Goal: Task Accomplishment & Management: Manage account settings

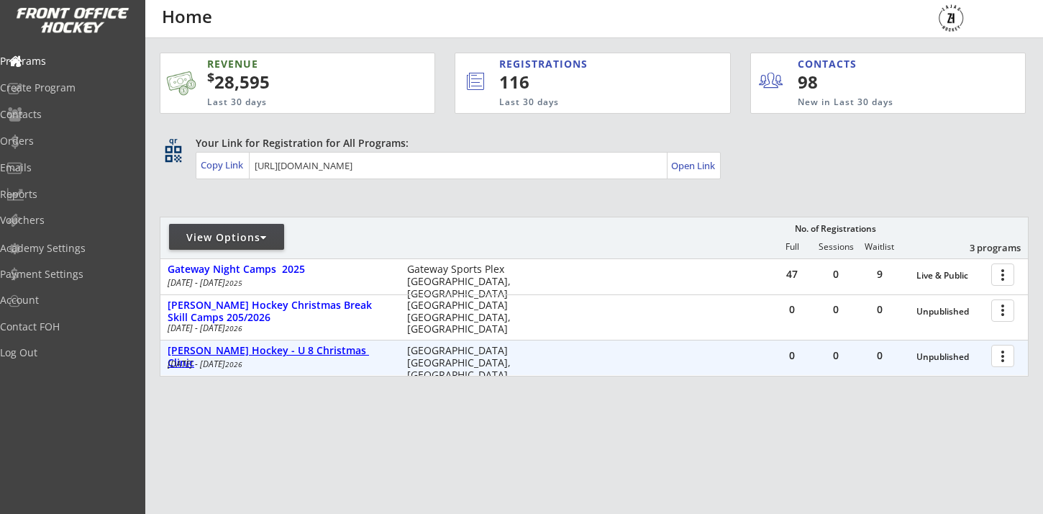
click at [294, 352] on div "[PERSON_NAME] Hockey - U 8 Christmas Clinic" at bounding box center [280, 356] width 224 height 24
click at [1003, 360] on div at bounding box center [1004, 354] width 25 height 25
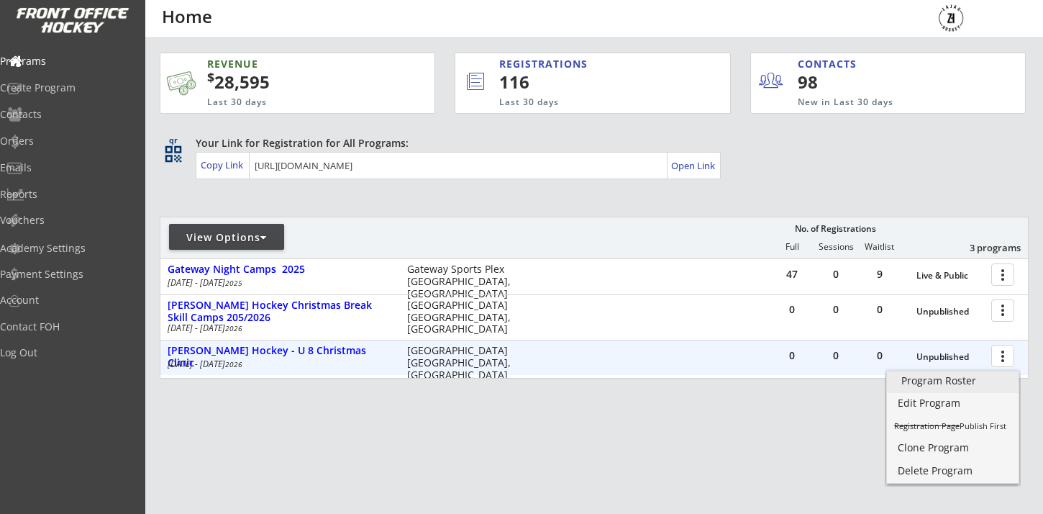
click at [940, 378] on div "Program Roster" at bounding box center [952, 380] width 103 height 10
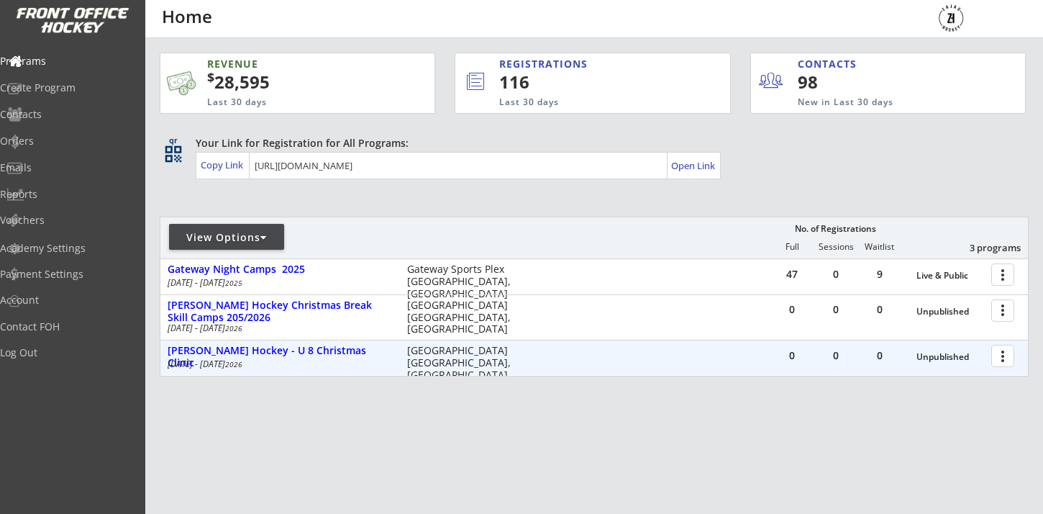
click at [1001, 357] on div at bounding box center [1004, 354] width 25 height 25
click at [955, 356] on div "Unpublished" at bounding box center [950, 357] width 68 height 10
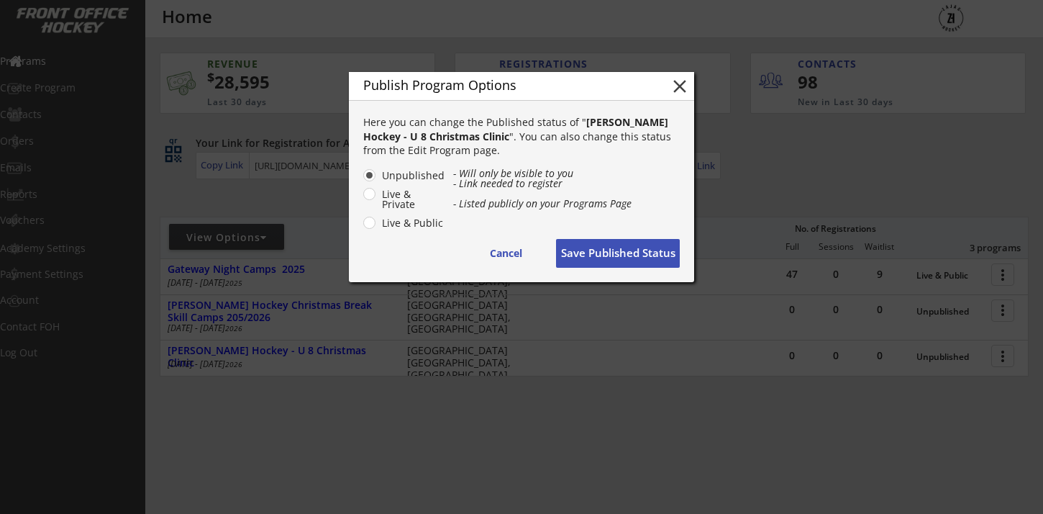
click at [396, 207] on label "Live & Private" at bounding box center [412, 199] width 68 height 20
click at [362, 180] on input "Live & Private" at bounding box center [356, 174] width 9 height 9
radio input "true"
click at [623, 253] on button "Save Published Status" at bounding box center [618, 253] width 124 height 29
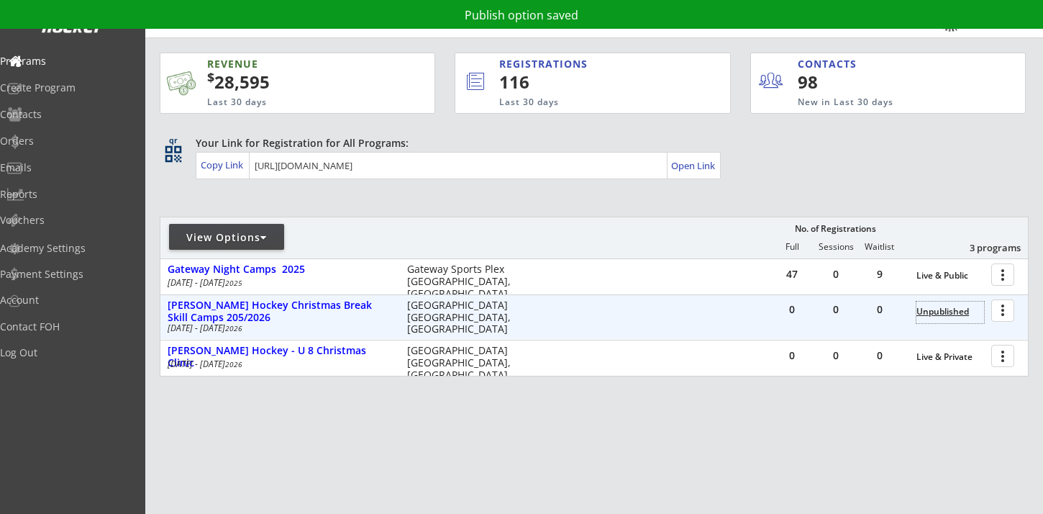
click at [967, 309] on div "Unpublished" at bounding box center [950, 311] width 68 height 10
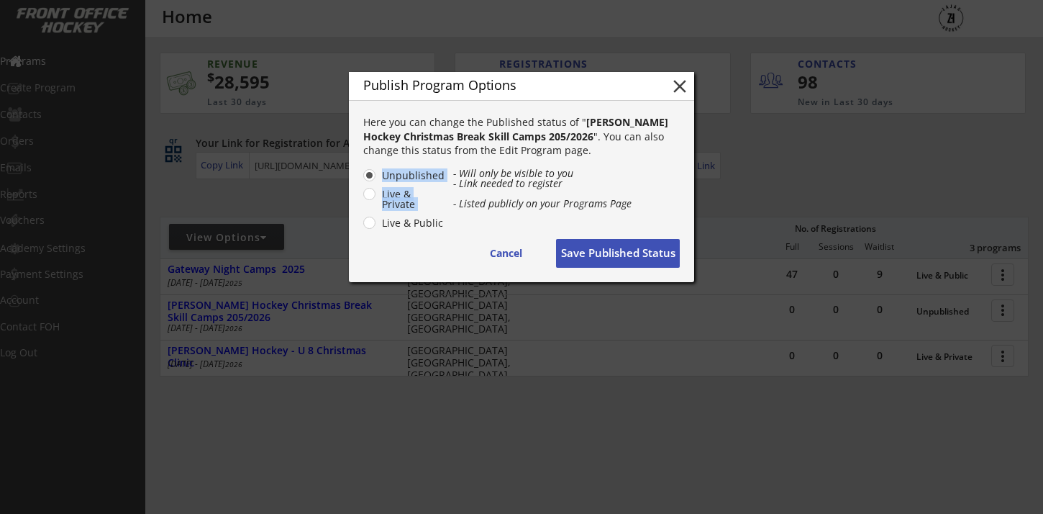
drag, startPoint x: 368, startPoint y: 222, endPoint x: 370, endPoint y: 195, distance: 27.4
click at [371, 198] on div "Unpublished Live & Private Live & Public" at bounding box center [407, 199] width 89 height 63
click at [378, 195] on label "Live & Private" at bounding box center [412, 199] width 68 height 20
click at [362, 180] on input "Live & Private" at bounding box center [356, 174] width 9 height 9
radio input "true"
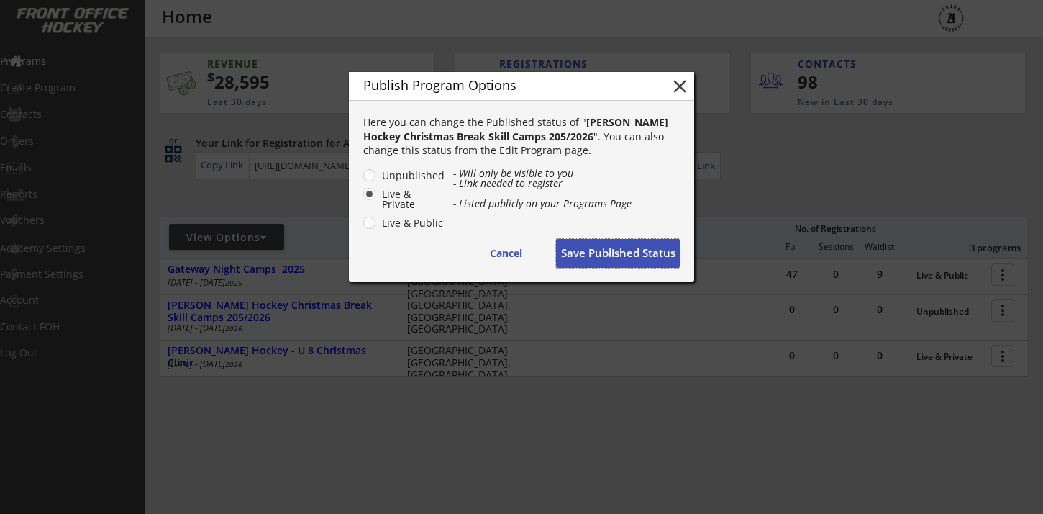
click at [626, 251] on button "Save Published Status" at bounding box center [618, 253] width 124 height 29
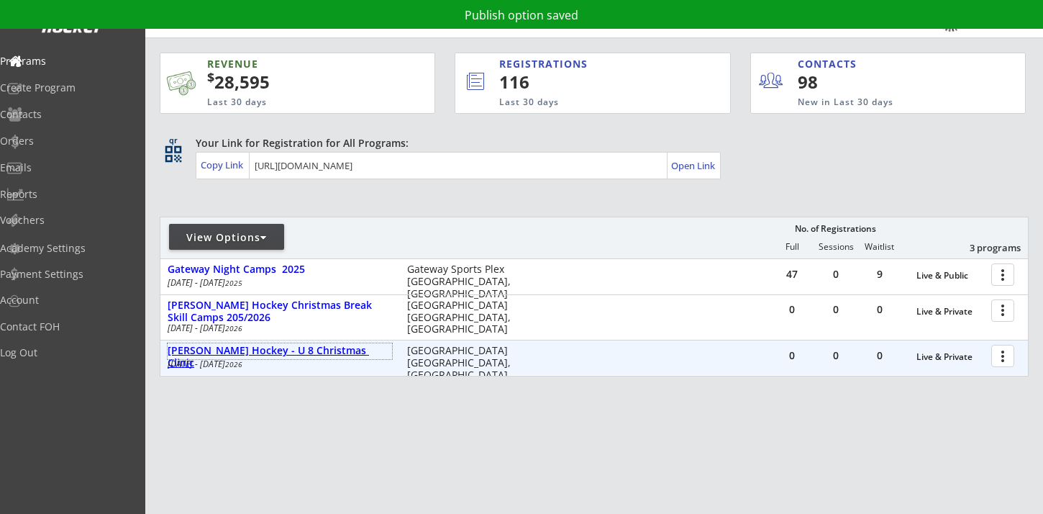
click at [311, 357] on div "[PERSON_NAME] Hockey - U 8 Christmas Clinic" at bounding box center [280, 356] width 224 height 24
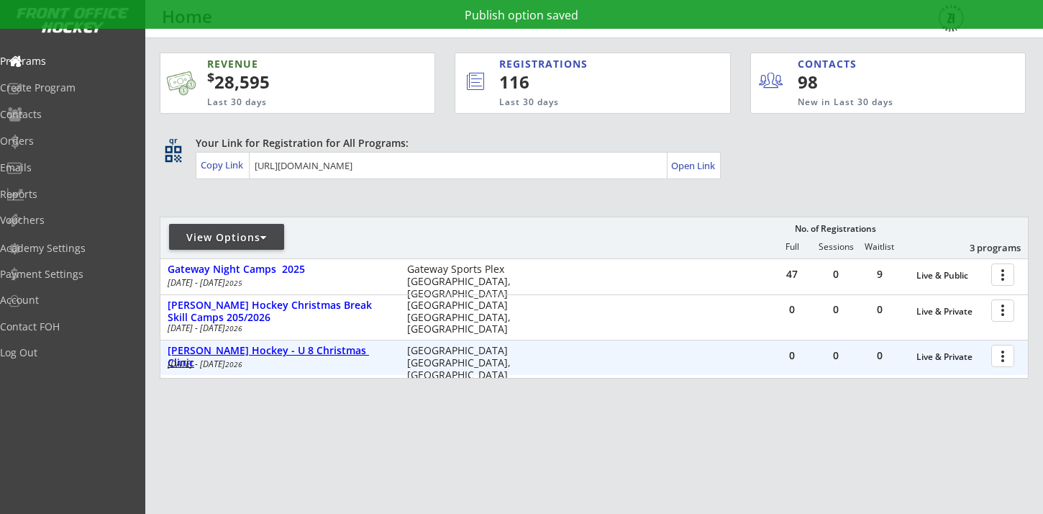
click at [291, 350] on div "[PERSON_NAME] Hockey - U 8 Christmas Clinic" at bounding box center [280, 356] width 224 height 24
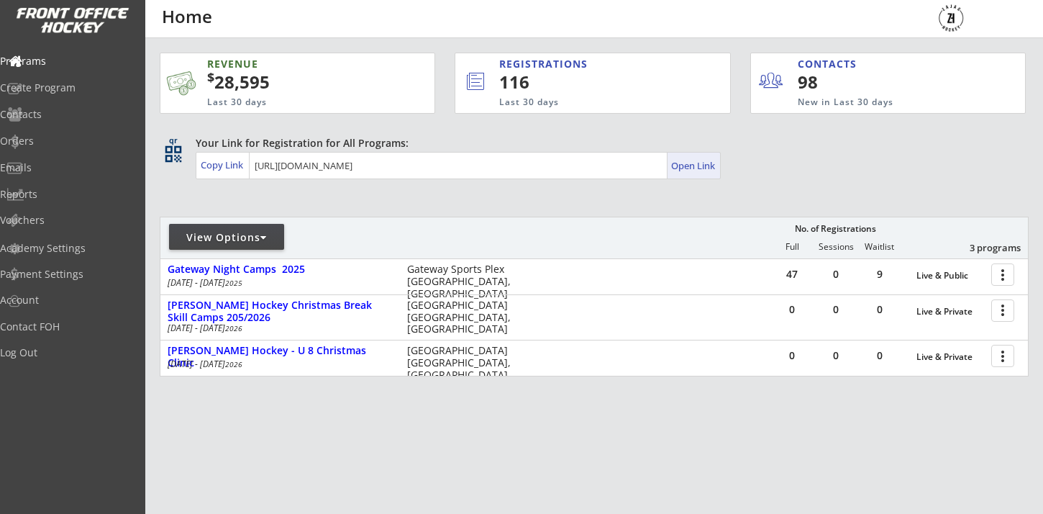
click at [700, 169] on div "Open Link" at bounding box center [693, 166] width 45 height 12
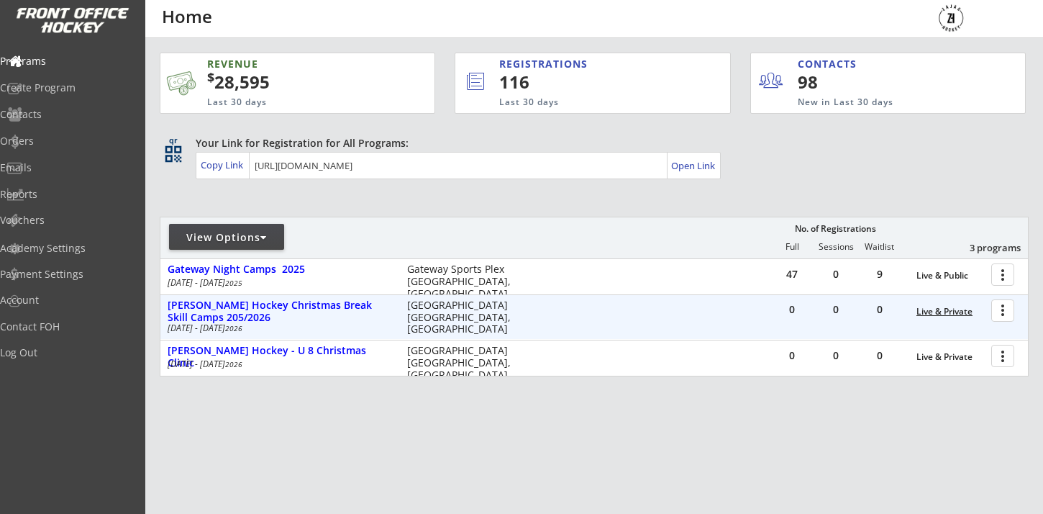
click at [942, 314] on div "Live & Private" at bounding box center [950, 311] width 68 height 10
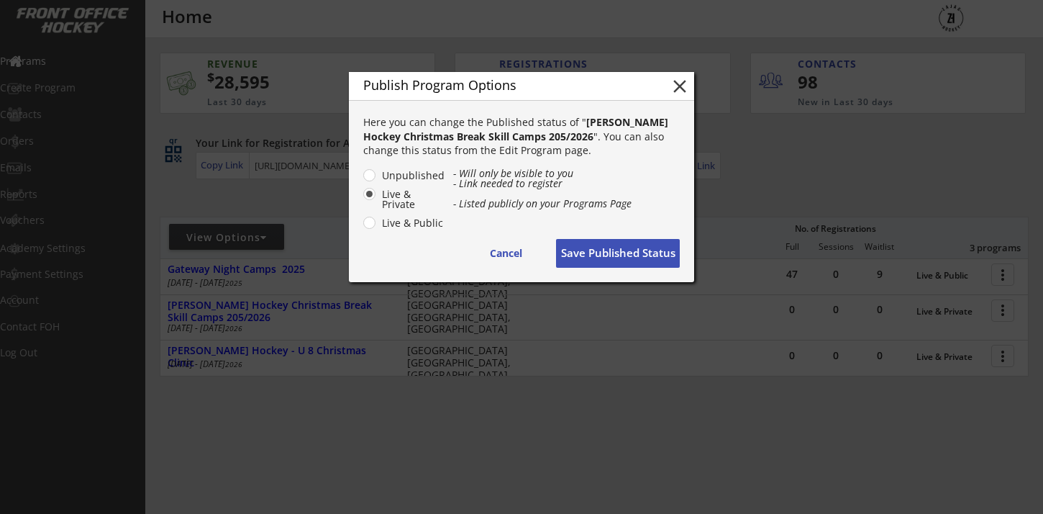
click at [465, 221] on div "- Will only be visible to you - Link needed to register - Listed publicly on yo…" at bounding box center [566, 197] width 227 height 58
click at [395, 224] on label "Live & Public" at bounding box center [412, 223] width 68 height 10
click at [362, 180] on input "Live & Public" at bounding box center [356, 174] width 9 height 9
radio input "true"
click at [606, 242] on button "Save Published Status" at bounding box center [618, 253] width 124 height 29
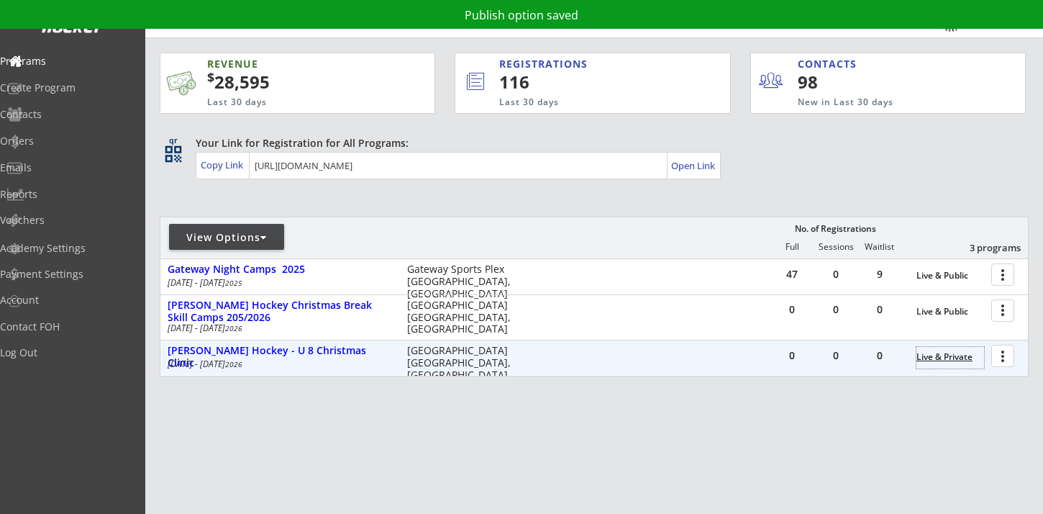
click at [955, 365] on div "Live & Private" at bounding box center [950, 358] width 68 height 22
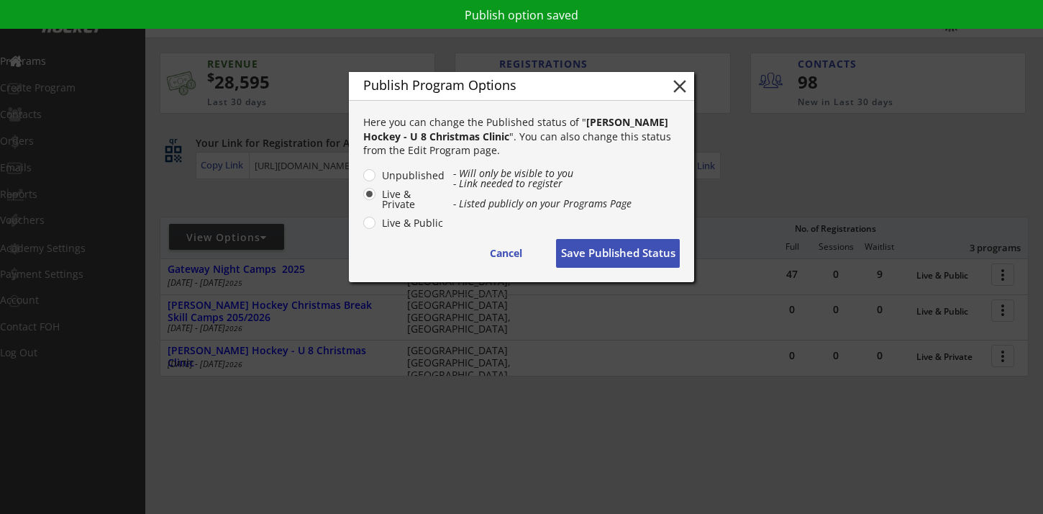
click at [387, 224] on label "Live & Public" at bounding box center [412, 223] width 68 height 10
click at [362, 180] on input "Live & Public" at bounding box center [356, 174] width 9 height 9
radio input "true"
click at [650, 263] on button "Save Published Status" at bounding box center [618, 253] width 124 height 29
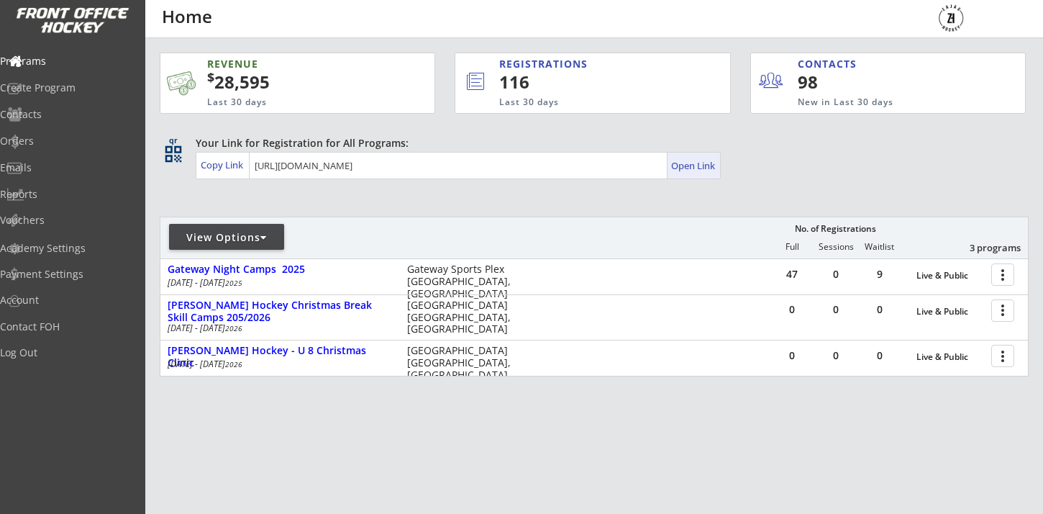
click at [707, 170] on div "Open Link" at bounding box center [693, 166] width 45 height 12
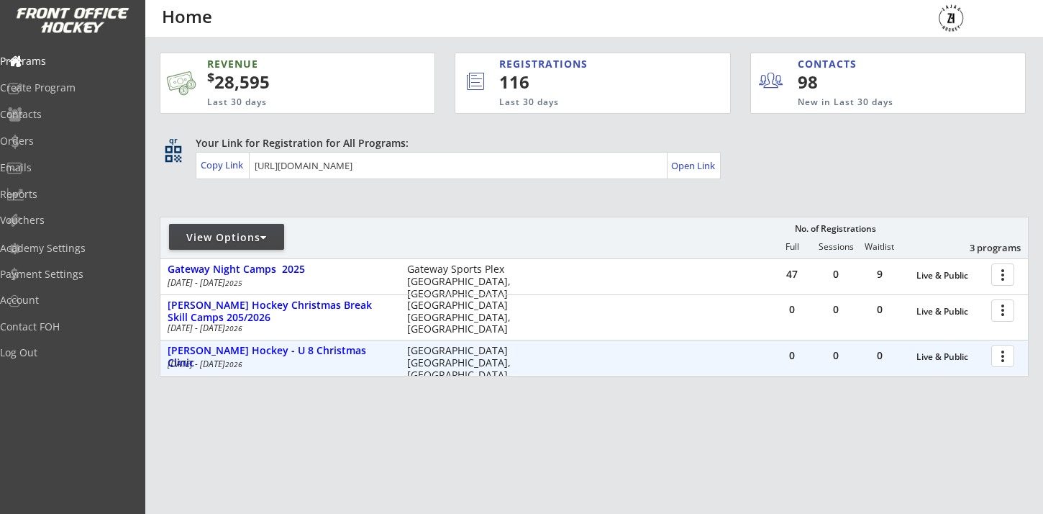
drag, startPoint x: 268, startPoint y: 361, endPoint x: 375, endPoint y: 361, distance: 106.4
click at [375, 361] on div "Dec 29 - Jan 2 2026" at bounding box center [278, 364] width 220 height 9
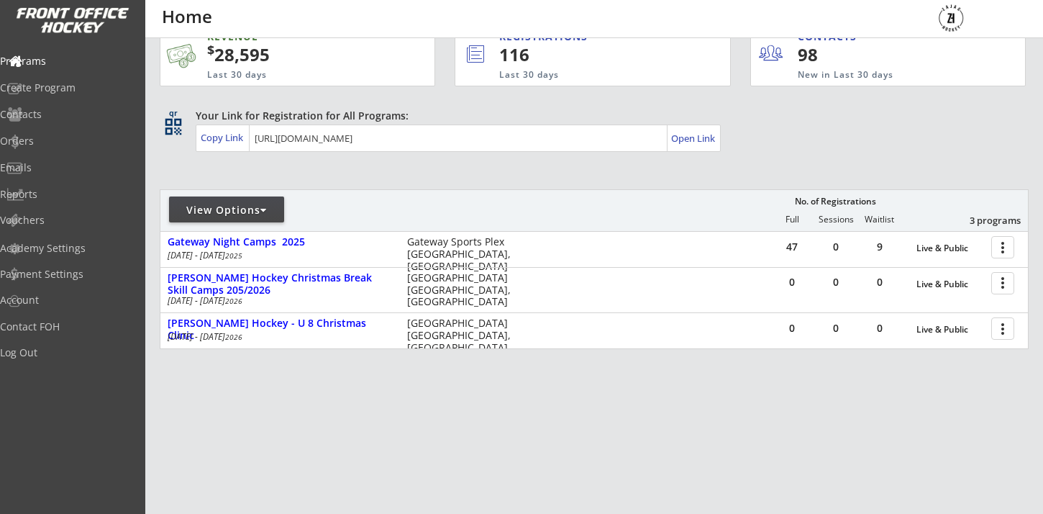
scroll to position [28, 0]
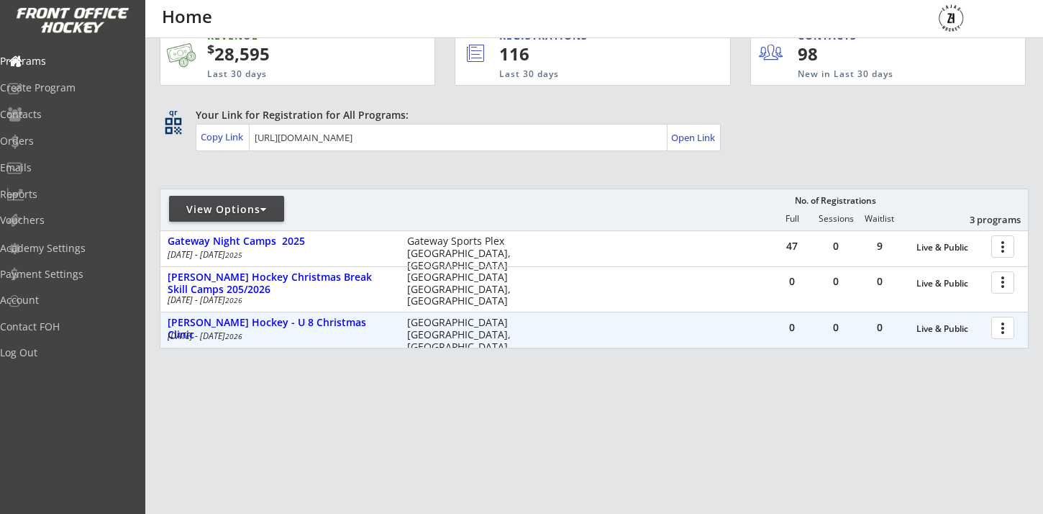
click at [999, 330] on div at bounding box center [1004, 326] width 25 height 25
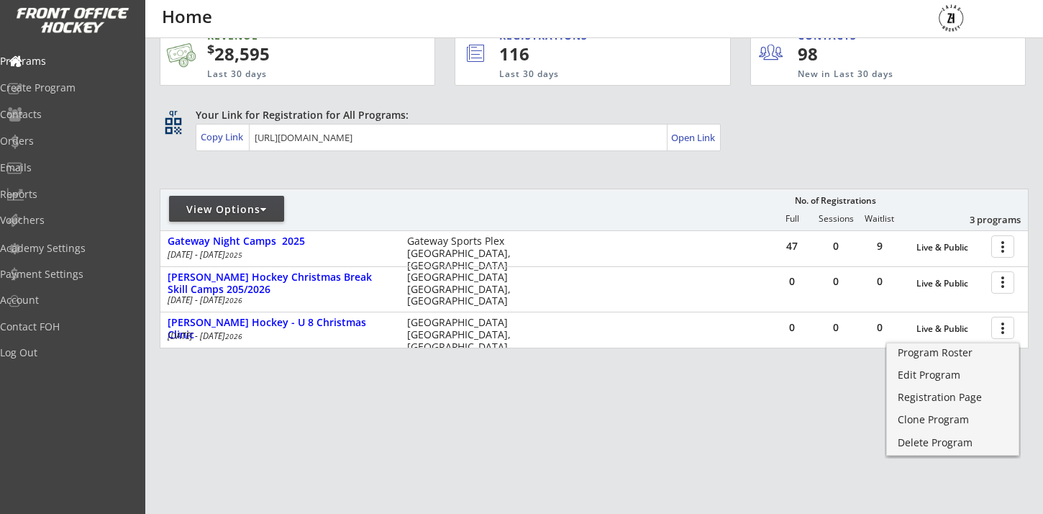
click at [678, 424] on div "REVENUE $ 28,595 Last 30 days REGISTRATIONS 116 Last 30 days CONTACTS 98 New in…" at bounding box center [594, 254] width 869 height 488
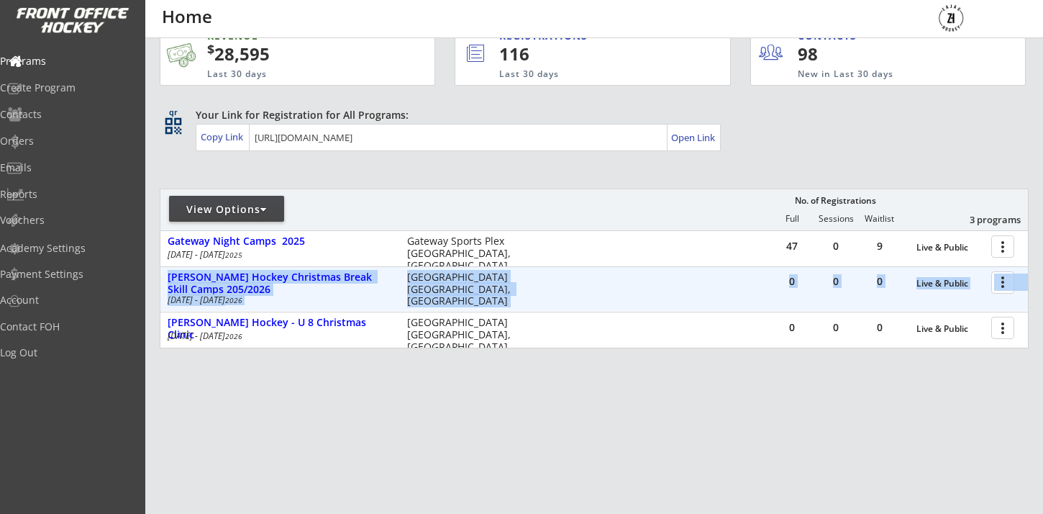
drag, startPoint x: 580, startPoint y: 342, endPoint x: 580, endPoint y: 287, distance: 55.4
click at [580, 287] on div "47 0 9 Live & Public more_vert Gateway Night Camps 2025 Sep 1 - Sep 5 2025 Gate…" at bounding box center [593, 289] width 867 height 117
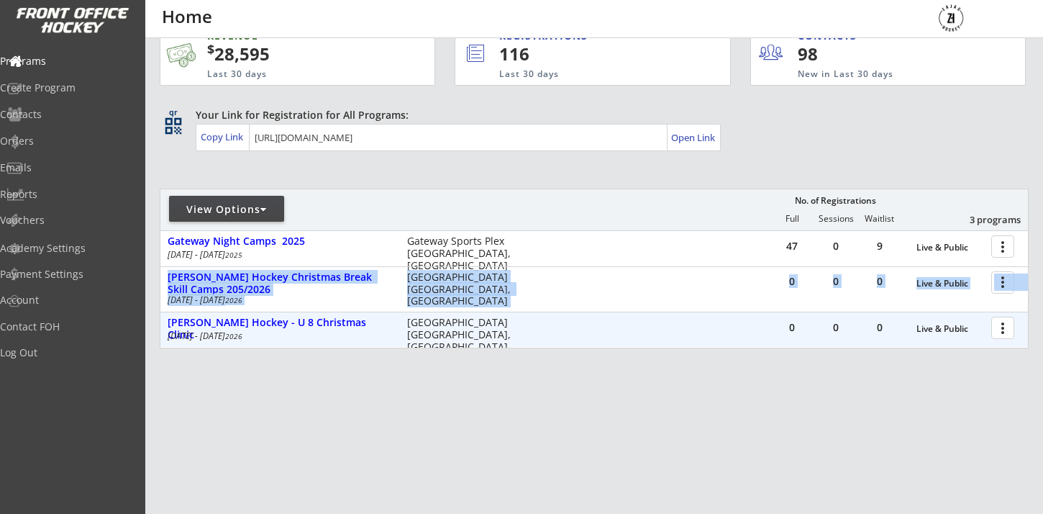
drag, startPoint x: 539, startPoint y: 284, endPoint x: 544, endPoint y: 336, distance: 52.1
click at [544, 336] on div "47 0 9 Live & Public more_vert Gateway Night Camps 2025 Sep 1 - Sep 5 2025 Gate…" at bounding box center [593, 289] width 867 height 117
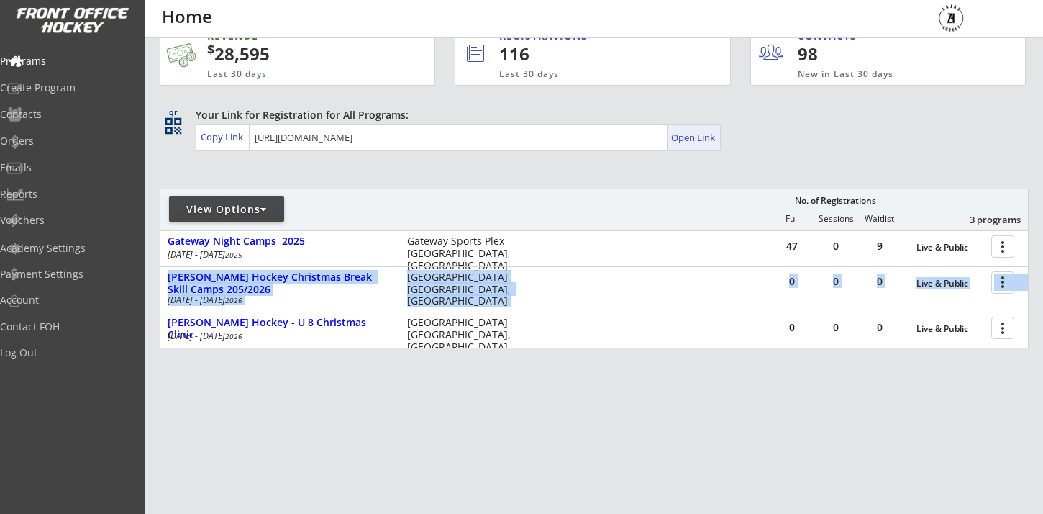
click at [698, 128] on link "Open Link" at bounding box center [693, 137] width 45 height 20
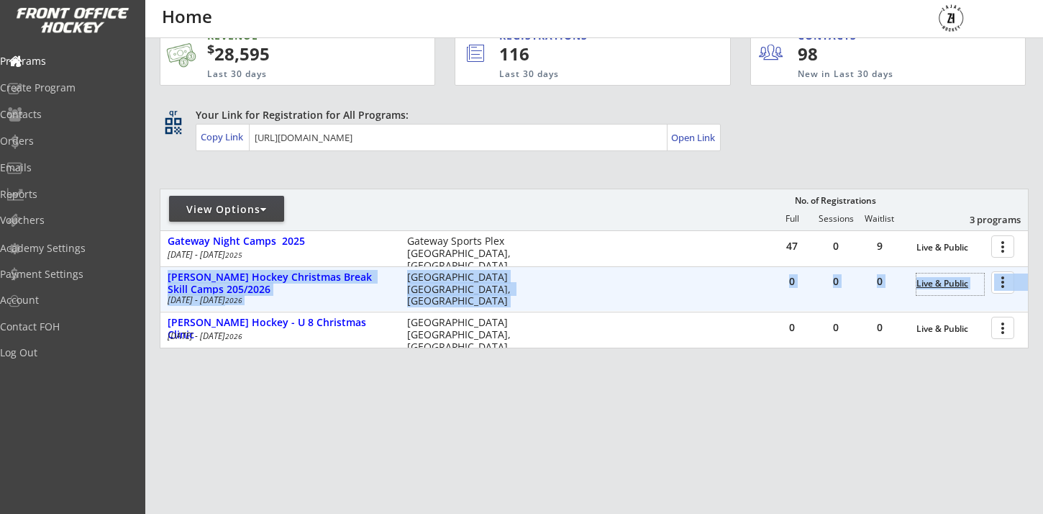
click at [957, 288] on div "Live & Public" at bounding box center [950, 283] width 68 height 10
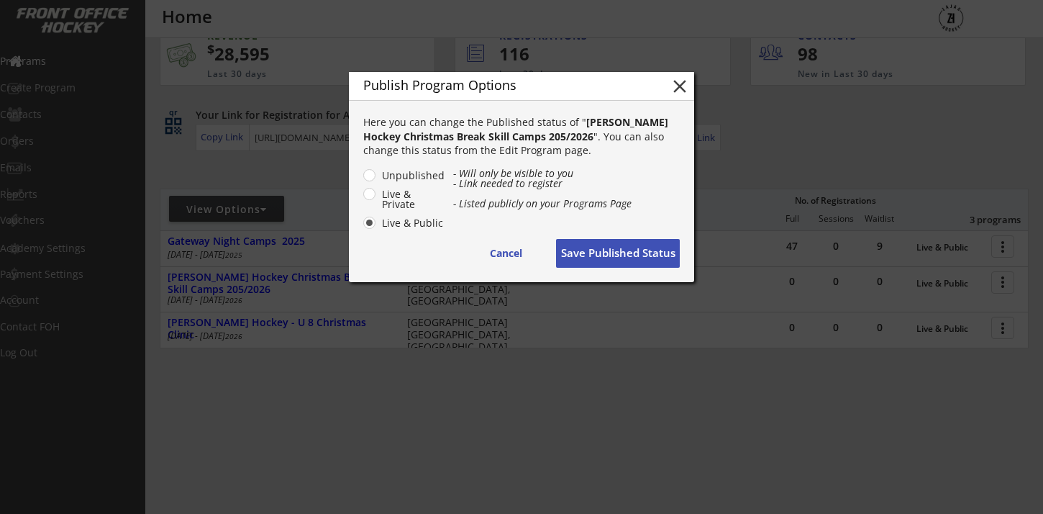
click at [492, 197] on div "- Will only be visible to you - Link needed to register - Listed publicly on yo…" at bounding box center [566, 188] width 227 height 40
click at [389, 196] on label "Live & Private" at bounding box center [412, 199] width 68 height 20
click at [362, 180] on input "Live & Private" at bounding box center [356, 174] width 9 height 9
radio input "true"
click at [601, 252] on button "Save Published Status" at bounding box center [618, 253] width 124 height 29
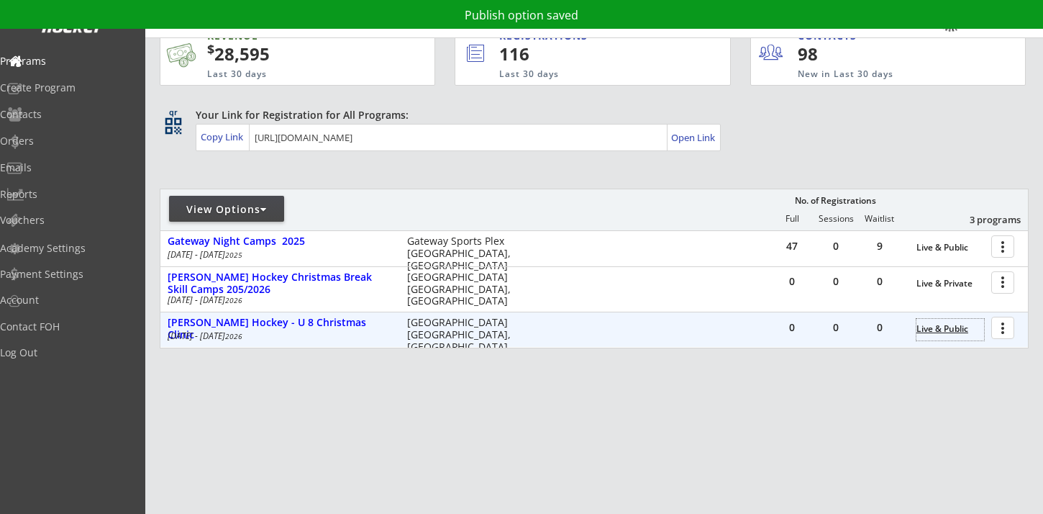
click at [959, 329] on div "Live & Public" at bounding box center [950, 329] width 68 height 10
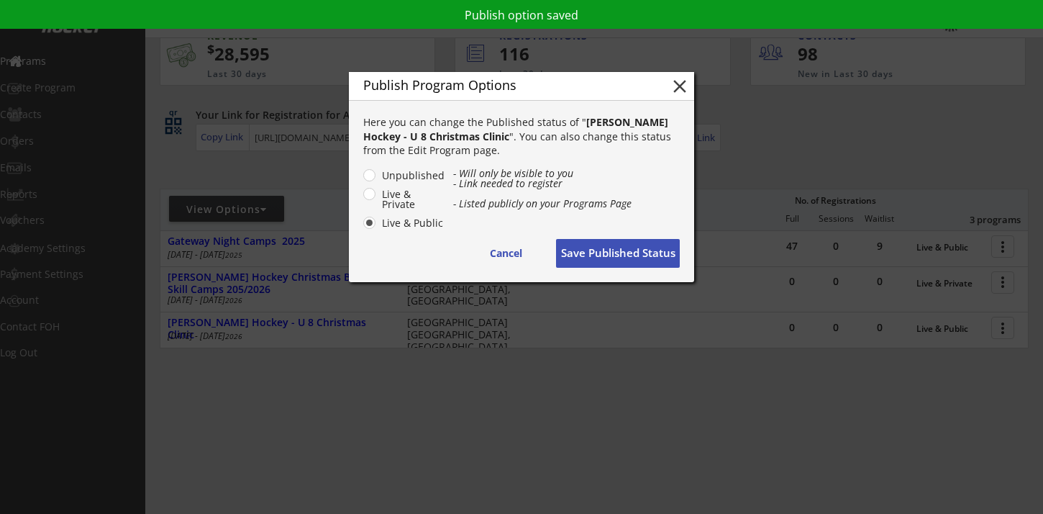
click at [384, 190] on label "Live & Private" at bounding box center [412, 199] width 68 height 20
click at [362, 180] on input "Live & Private" at bounding box center [356, 174] width 9 height 9
radio input "true"
click at [616, 255] on button "Save Published Status" at bounding box center [618, 253] width 124 height 29
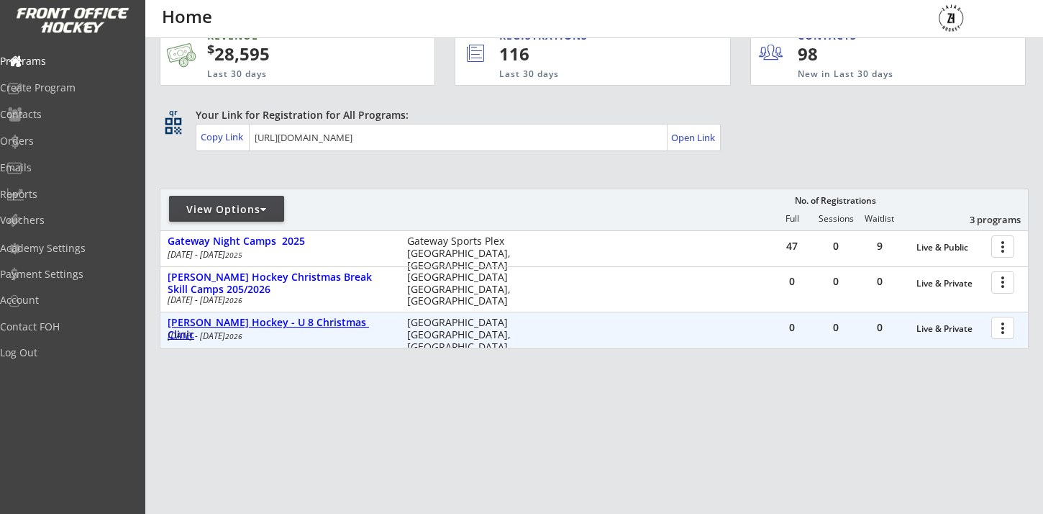
click at [304, 319] on div "[PERSON_NAME] Hockey - U 8 Christmas Clinic" at bounding box center [280, 328] width 224 height 24
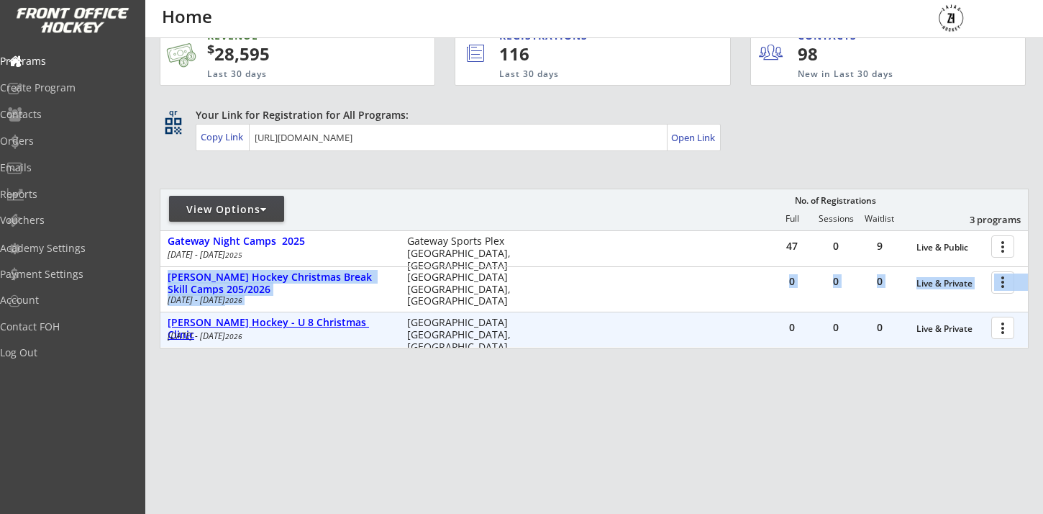
drag, startPoint x: 832, startPoint y: 333, endPoint x: 887, endPoint y: 362, distance: 62.4
click at [876, 357] on div "REVENUE $ 28,595 Last 30 days REGISTRATIONS 116 Last 30 days CONTACTS 98 New in…" at bounding box center [594, 254] width 869 height 488
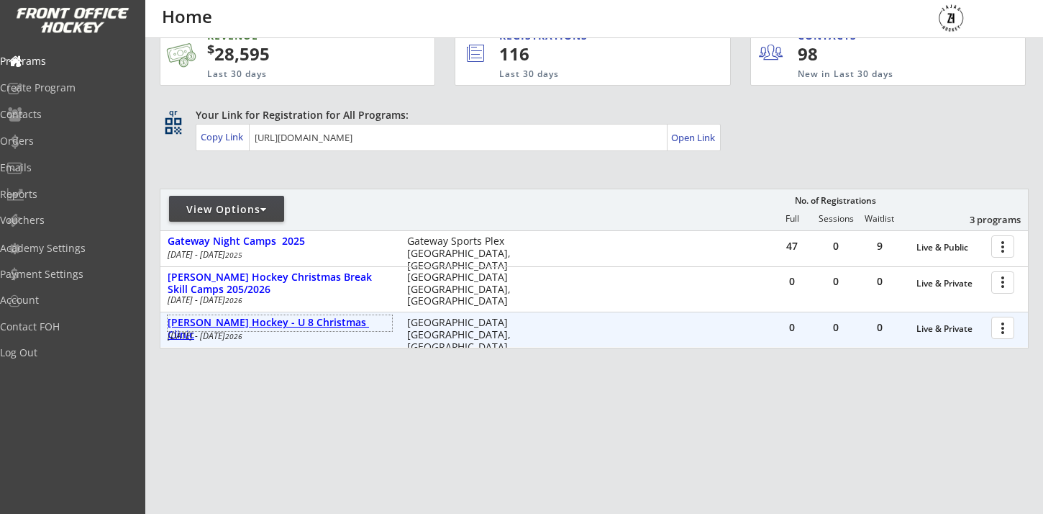
click at [294, 322] on div "[PERSON_NAME] Hockey - U 8 Christmas Clinic" at bounding box center [280, 328] width 224 height 24
click at [1000, 328] on div at bounding box center [1004, 326] width 25 height 25
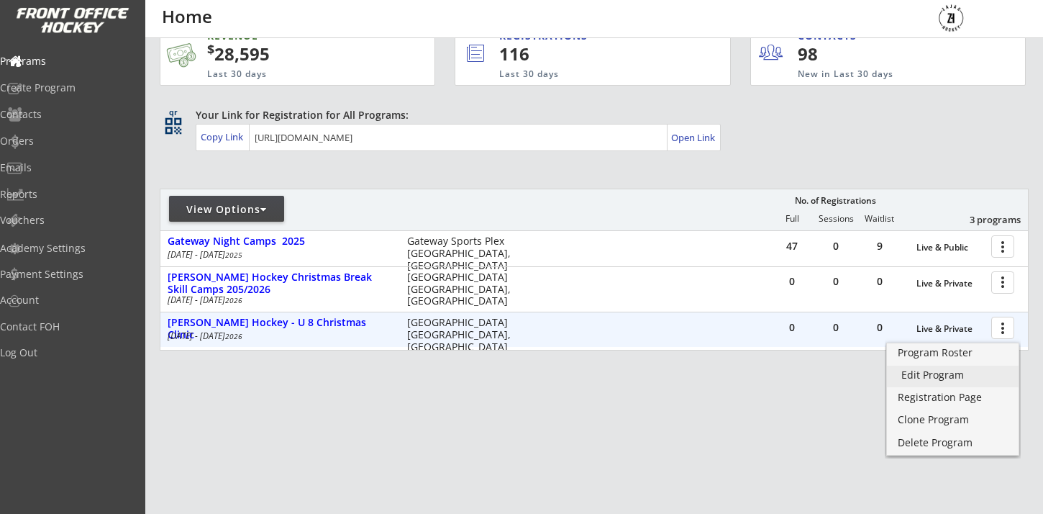
click at [960, 375] on div "Edit Program" at bounding box center [952, 375] width 103 height 10
